Goal: Ask a question

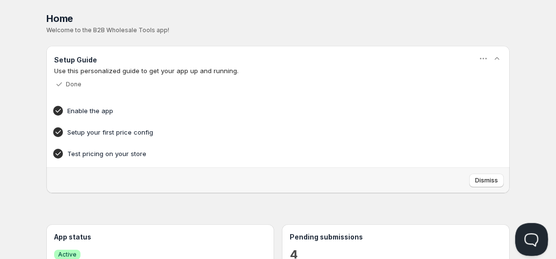
click at [527, 238] on button "Open Beacon popover" at bounding box center [529, 237] width 29 height 29
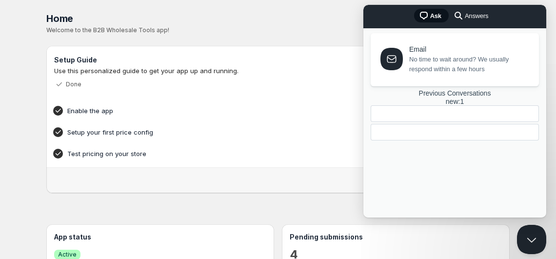
click at [439, 140] on div at bounding box center [455, 132] width 168 height 17
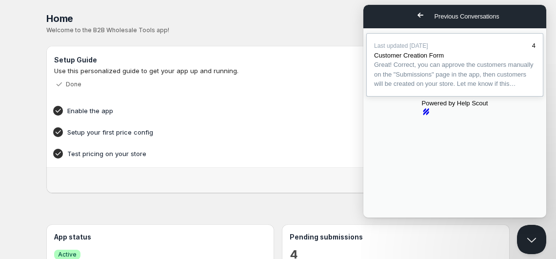
click at [462, 87] on span "Great! Correct, you can approve the customers manually on the "Submissions" pag…" at bounding box center [453, 74] width 159 height 26
click at [381, 218] on button "Close" at bounding box center [373, 224] width 18 height 13
click at [414, 17] on span "Go back" at bounding box center [420, 15] width 12 height 12
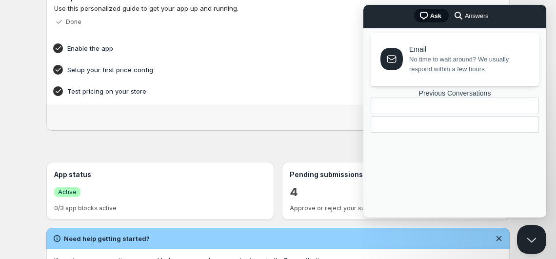
scroll to position [75, 0]
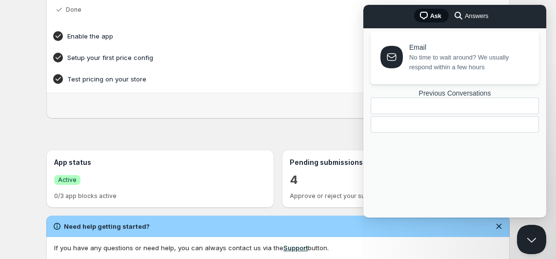
click at [474, 65] on span "No time to wait around? We usually respond within a few hours" at bounding box center [468, 63] width 118 height 20
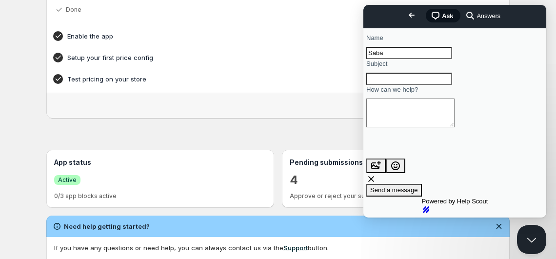
click at [446, 85] on input "Subject" at bounding box center [409, 79] width 86 height 13
type input "Wholesale price not checking out"
click at [427, 127] on textarea "How can we help?" at bounding box center [410, 112] width 88 height 29
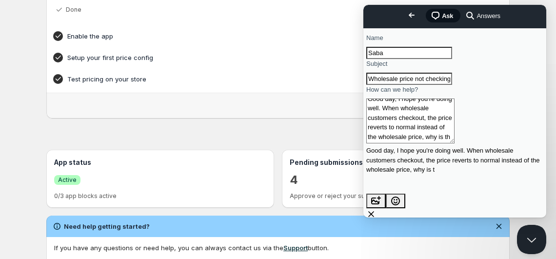
scroll to position [5, 0]
type textarea "Good day, I hope you're doing well. When wholesale customers checkout, the pric…"
click at [386, 194] on button "image-plus" at bounding box center [376, 201] width 20 height 15
click at [386, 206] on button "image-plus" at bounding box center [376, 213] width 20 height 15
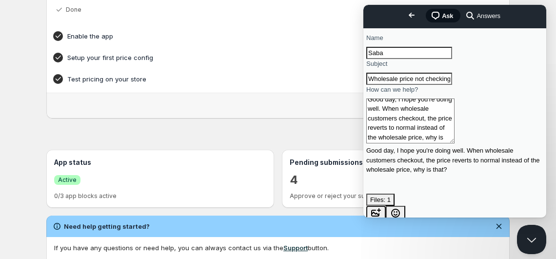
type input "C:\fakepath\2.jpg"
click at [418, 234] on span "Send a message" at bounding box center [394, 237] width 48 height 7
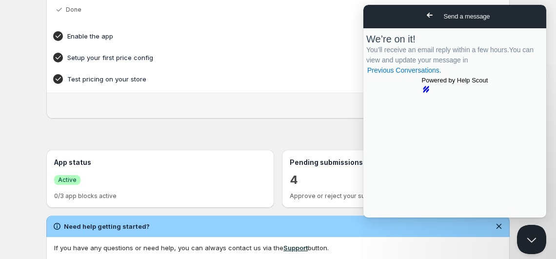
scroll to position [0, 0]
drag, startPoint x: 543, startPoint y: 116, endPoint x: 549, endPoint y: 194, distance: 78.2
click at [546, 194] on html "Go back Send a message Start a conversation We usually respond in a few hours W…" at bounding box center [454, 111] width 183 height 213
